Goal: Check status: Check status

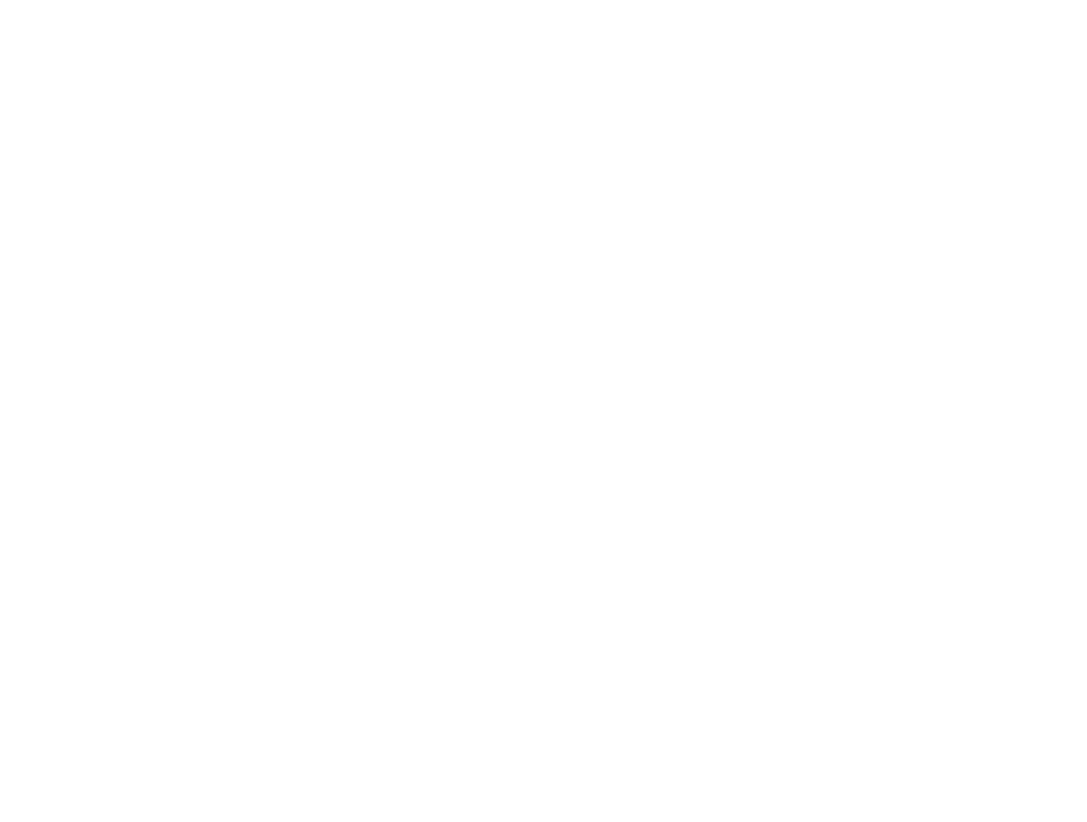
type input "[EMAIL_ADDRESS][DOMAIN_NAME]"
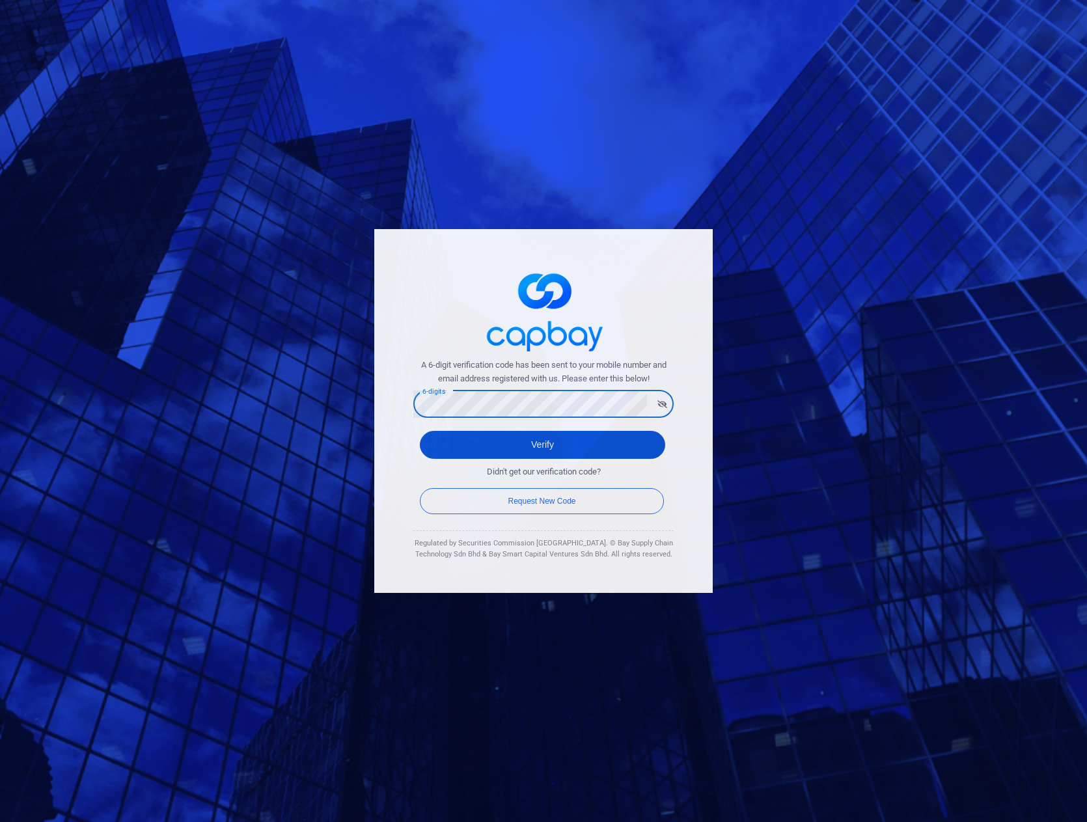
click at [532, 437] on button "Verify" at bounding box center [542, 445] width 245 height 28
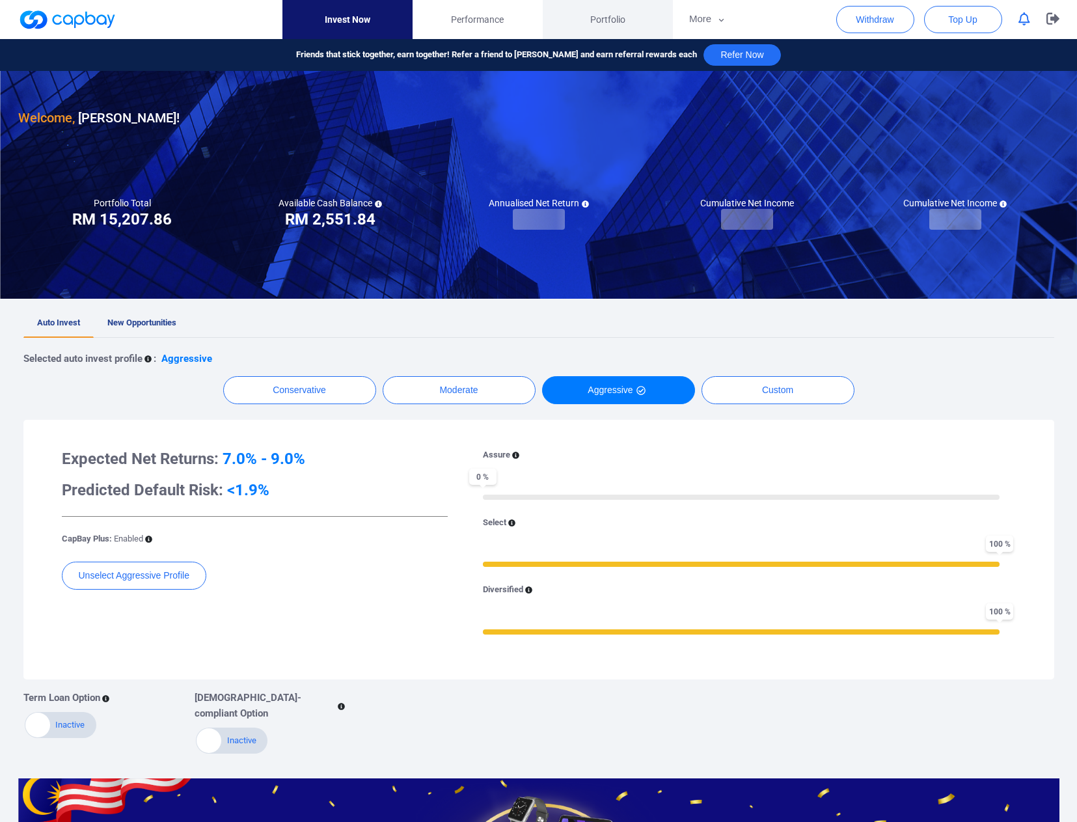
click at [610, 18] on span "Portfolio" at bounding box center [607, 19] width 35 height 14
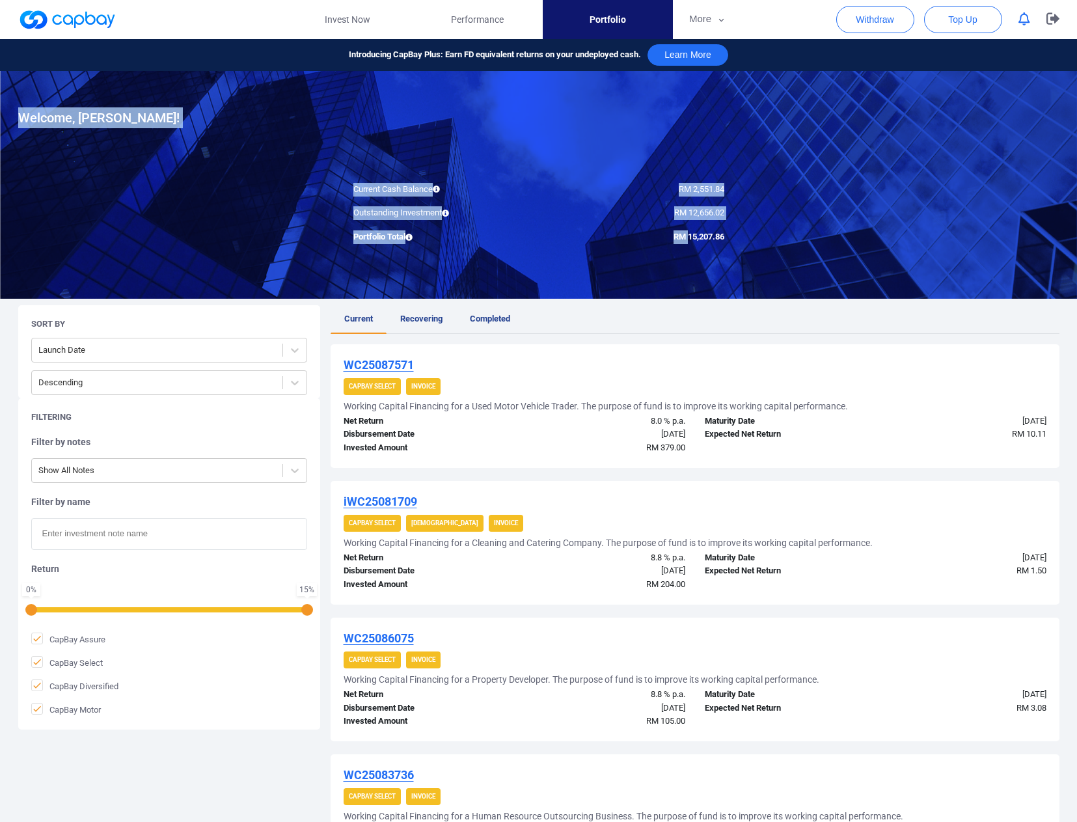
drag, startPoint x: 686, startPoint y: 235, endPoint x: 737, endPoint y: 238, distance: 50.9
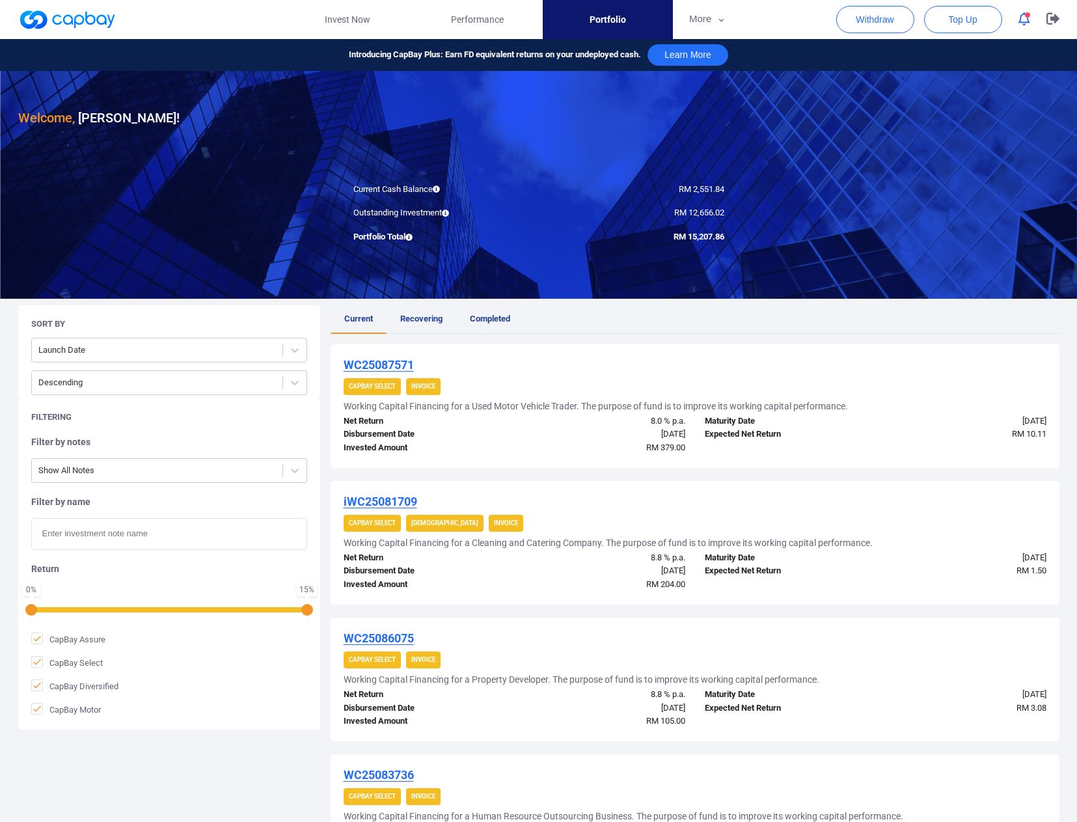
click at [705, 237] on span "RM 15,207.86" at bounding box center [698, 237] width 51 height 10
drag, startPoint x: 686, startPoint y: 236, endPoint x: 722, endPoint y: 237, distance: 36.5
click at [722, 237] on span "RM 15,207.86" at bounding box center [698, 237] width 51 height 10
copy span "15,207.86"
